Goal: Task Accomplishment & Management: Manage account settings

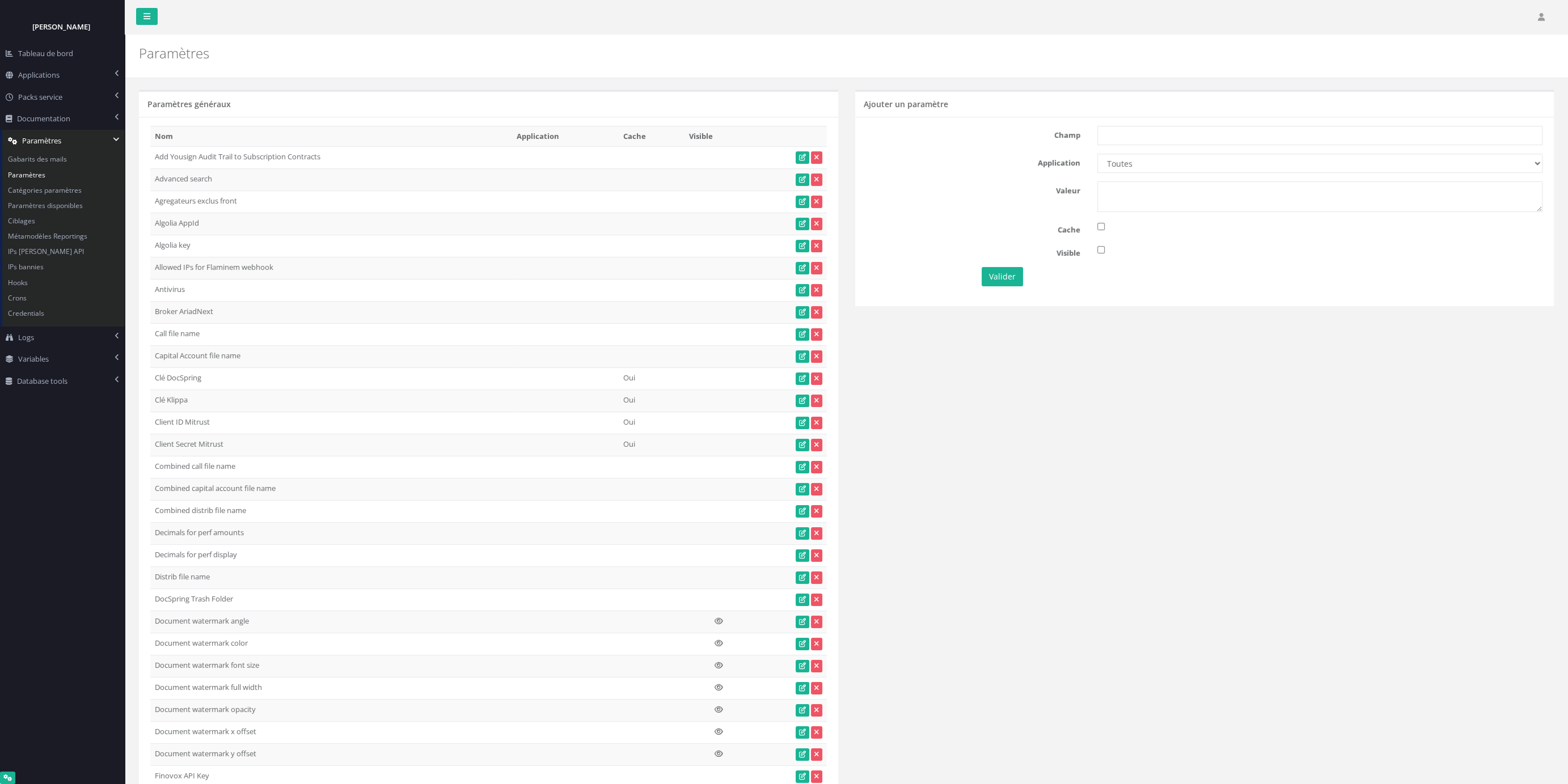
click at [1129, 135] on input "text" at bounding box center [1320, 135] width 446 height 19
paste input "Bulk notifications"
type input "Bulk notifications"
click at [1148, 187] on textarea at bounding box center [1320, 196] width 446 height 31
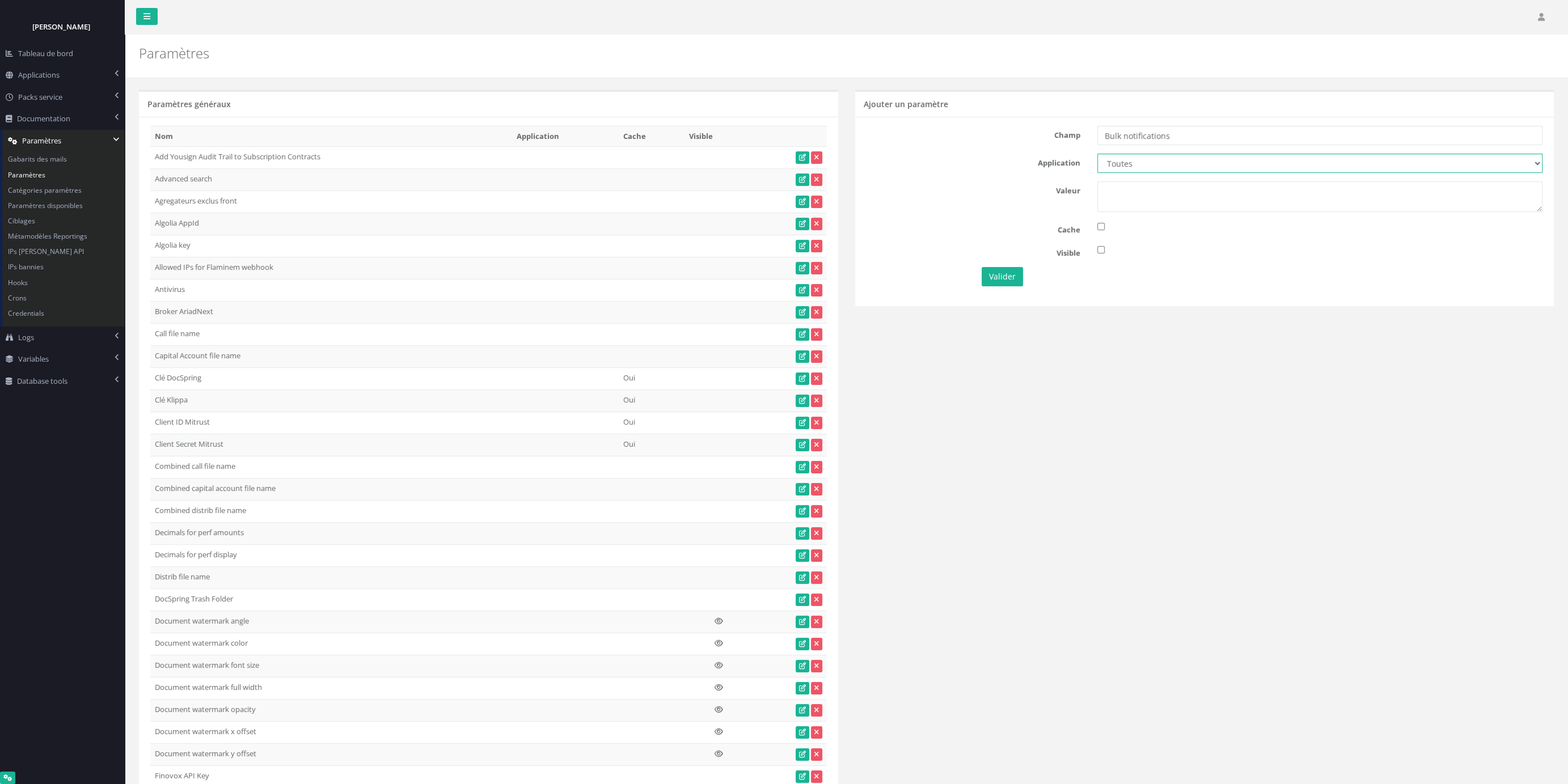
click at [1097, 154] on select "Toutes Aloe Private Equity Alpin Capital API Access to My DB API demo Astorg As…" at bounding box center [1320, 163] width 446 height 19
select select "20"
click option "Demo Fund" at bounding box center [0, 0] width 0 height 0
click at [1159, 189] on textarea at bounding box center [1320, 196] width 446 height 31
type textarea "1"
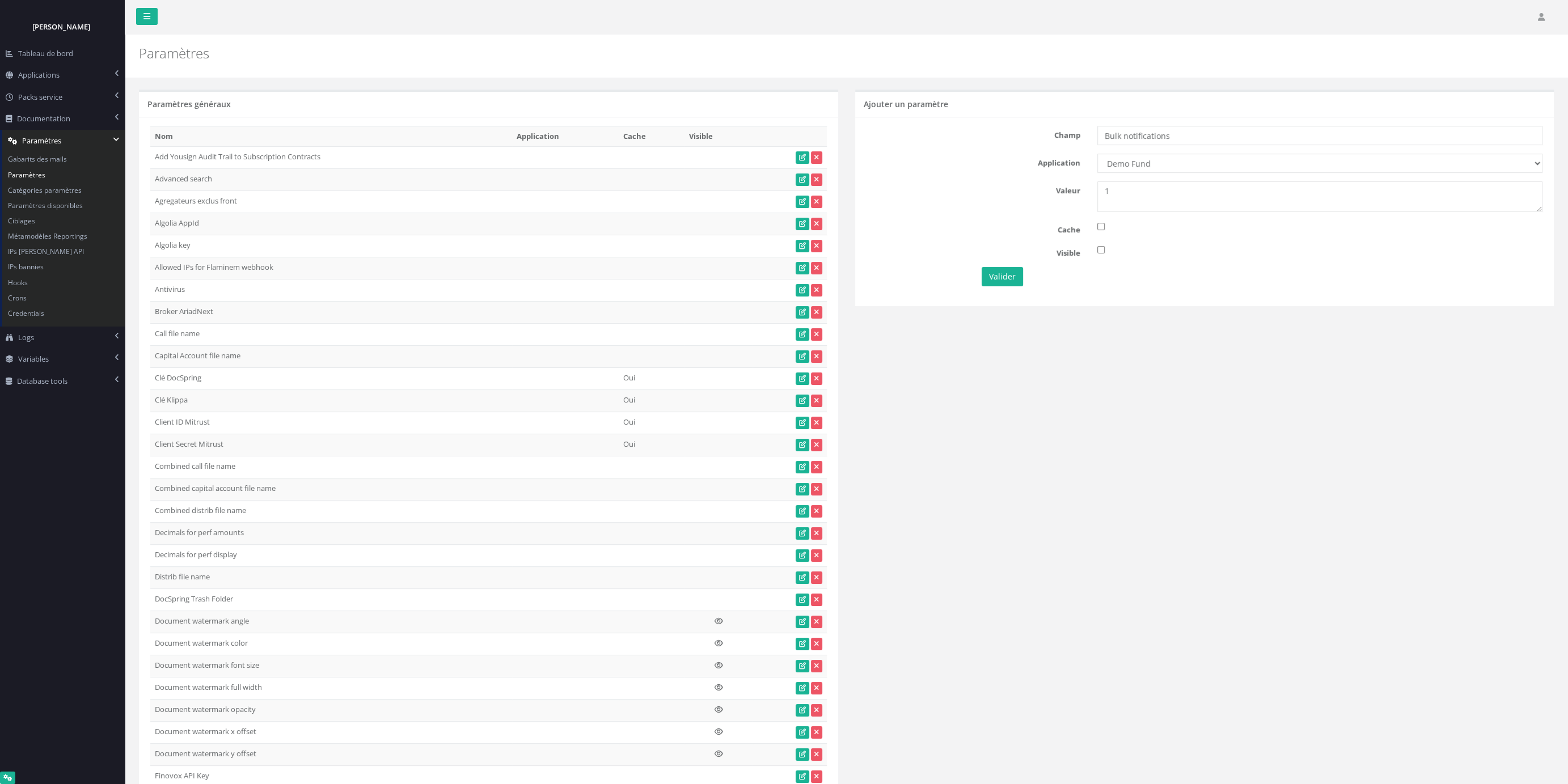
click at [979, 281] on div "Valider" at bounding box center [1088, 277] width 231 height 19
click at [1005, 279] on button "Valider" at bounding box center [1002, 277] width 41 height 19
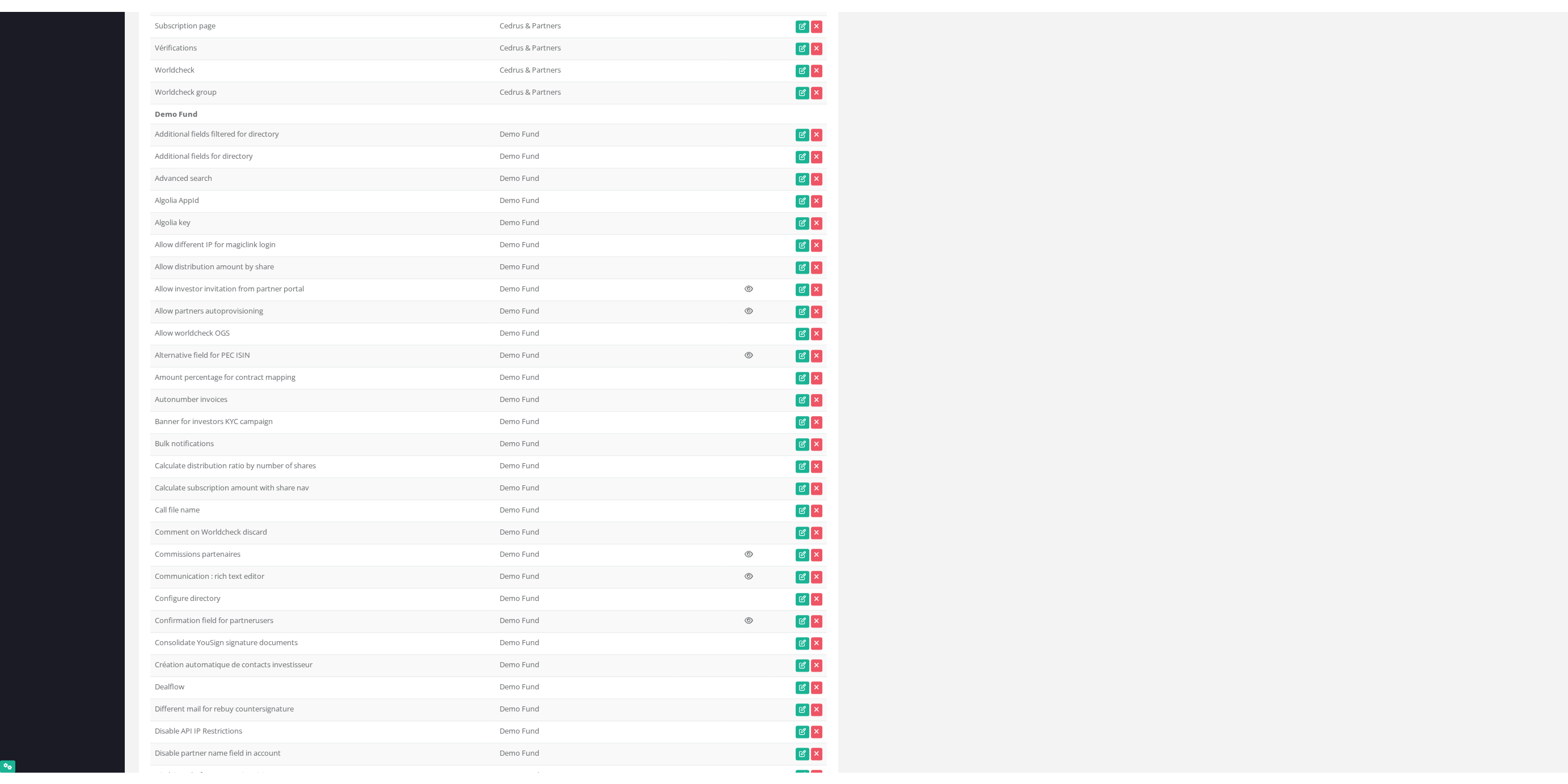
scroll to position [12223, 0]
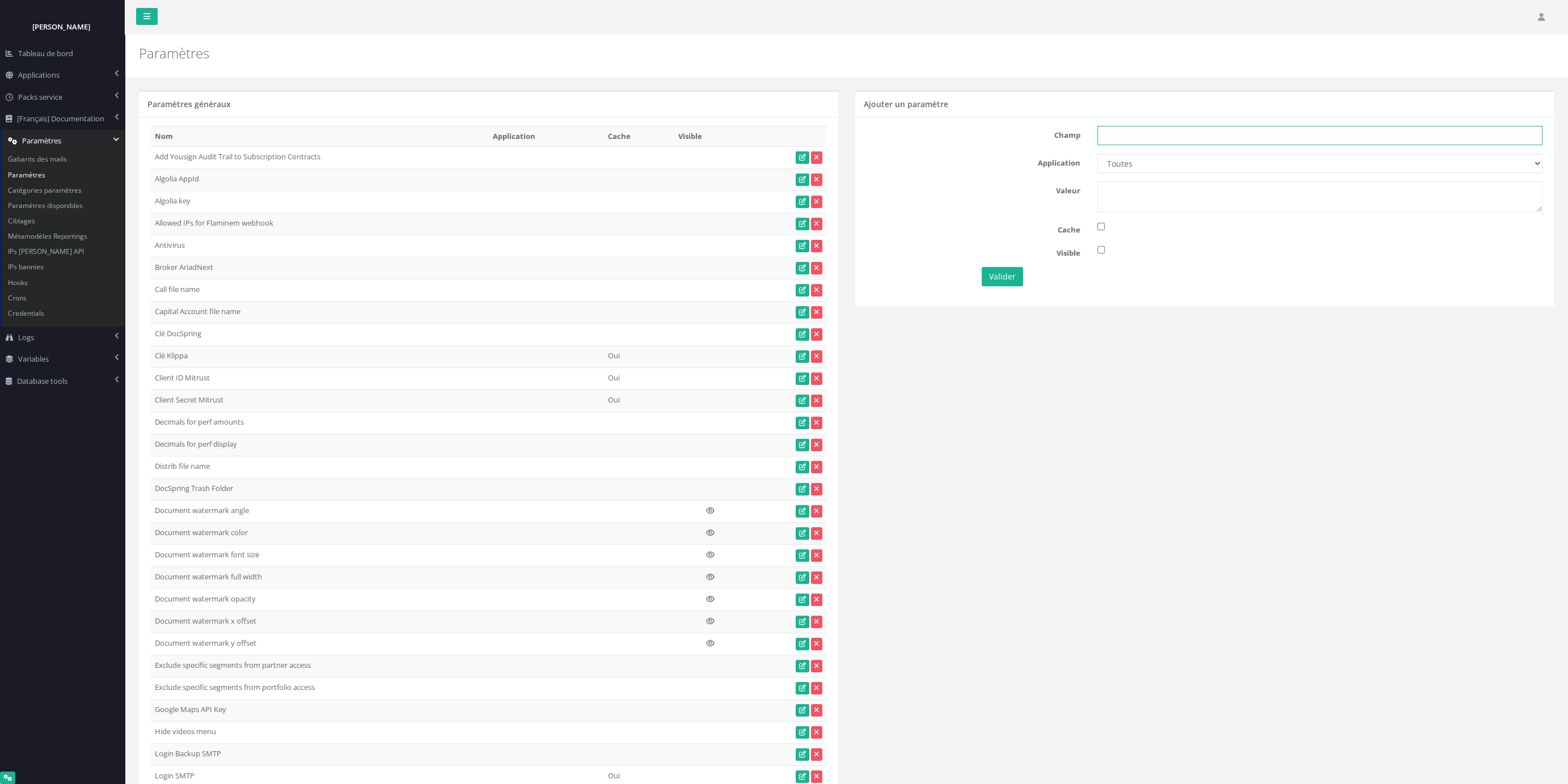
click at [1195, 128] on input "text" at bounding box center [1320, 135] width 446 height 19
paste input "Bulk notifications"
type input "Bulk notifications"
select select "7"
click option "IH" at bounding box center [0, 0] width 0 height 0
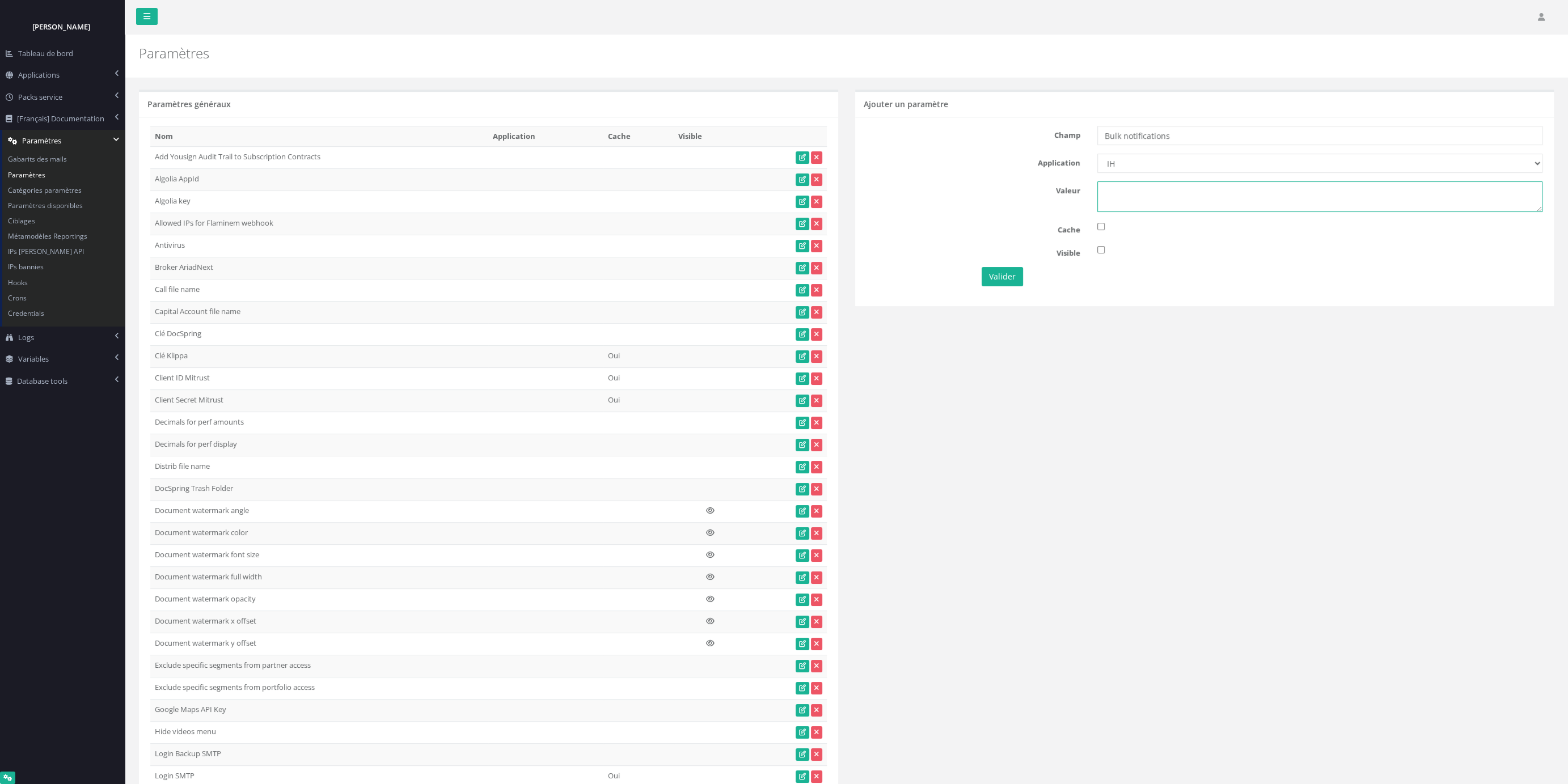
click at [1122, 207] on textarea at bounding box center [1320, 196] width 446 height 31
type textarea "1"
click at [987, 272] on button "Valider" at bounding box center [1002, 277] width 41 height 19
